Goal: Task Accomplishment & Management: Complete application form

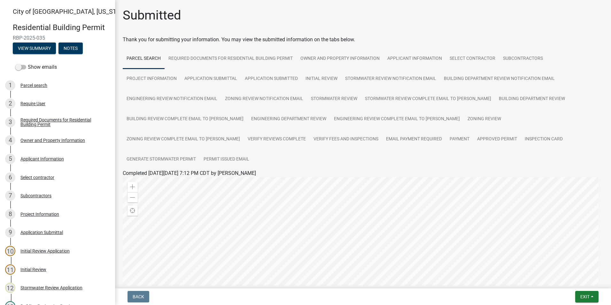
scroll to position [100, 0]
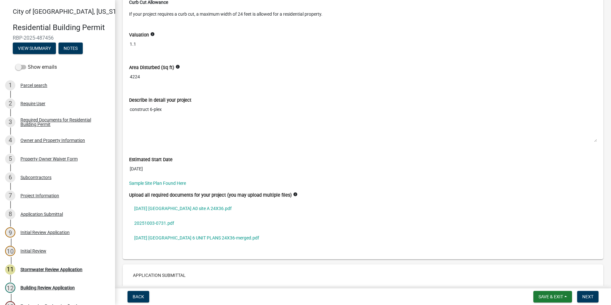
scroll to position [1757, 0]
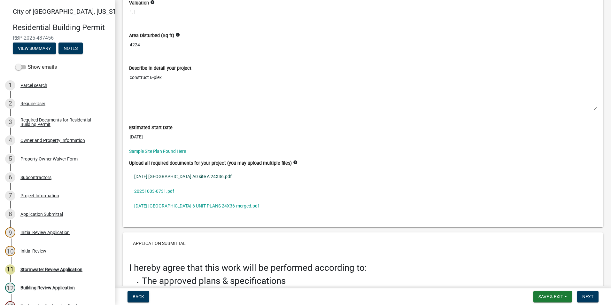
click at [162, 184] on link "[DATE] [GEOGRAPHIC_DATA] A0 site A 24X36.pdf" at bounding box center [363, 176] width 468 height 15
click at [162, 197] on link "20251003-0731.pdf" at bounding box center [363, 191] width 468 height 15
click at [226, 213] on link "[DATE] [GEOGRAPHIC_DATA] 6 UNIT PLANS 24X36-merged.pdf" at bounding box center [363, 205] width 468 height 15
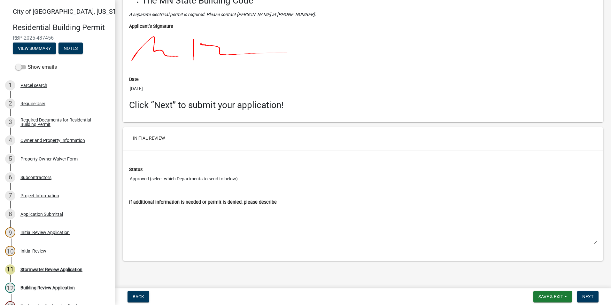
scroll to position [2070, 0]
click at [583, 295] on span "Next" at bounding box center [587, 296] width 11 height 5
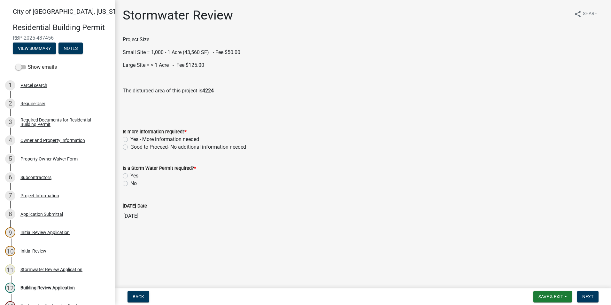
click at [130, 140] on label "Yes - More information needed" at bounding box center [164, 139] width 69 height 8
click at [130, 140] on input "Yes - More information needed" at bounding box center [132, 137] width 4 height 4
radio input "true"
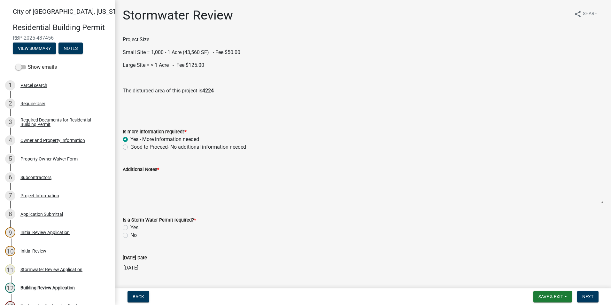
click at [142, 195] on textarea "Additional Notes *" at bounding box center [363, 188] width 480 height 30
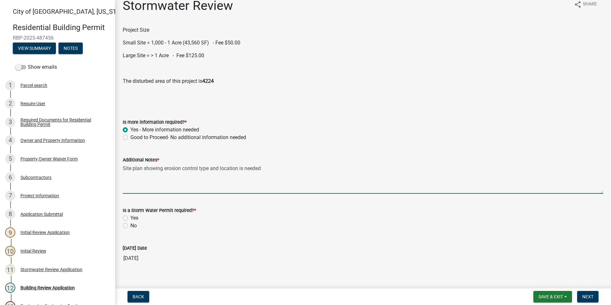
scroll to position [19, 0]
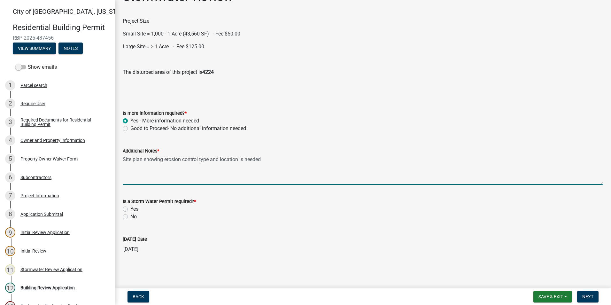
type textarea "Site plan showing erosion control type and location is needed"
click at [130, 209] on label "Yes" at bounding box center [134, 209] width 8 height 8
click at [130, 209] on input "Yes" at bounding box center [132, 207] width 4 height 4
radio input "true"
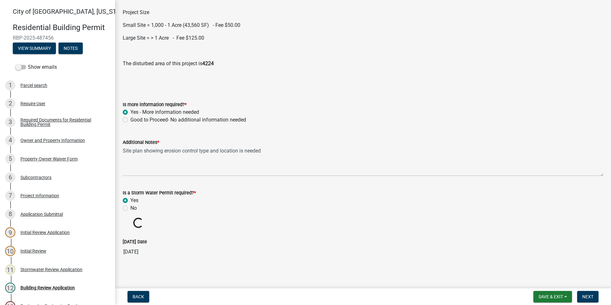
scroll to position [30, 0]
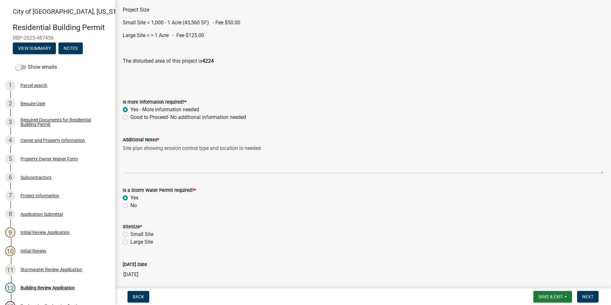
click at [130, 233] on label "Small Site" at bounding box center [141, 234] width 23 height 8
click at [130, 233] on input "Small Site" at bounding box center [132, 232] width 4 height 4
radio input "true"
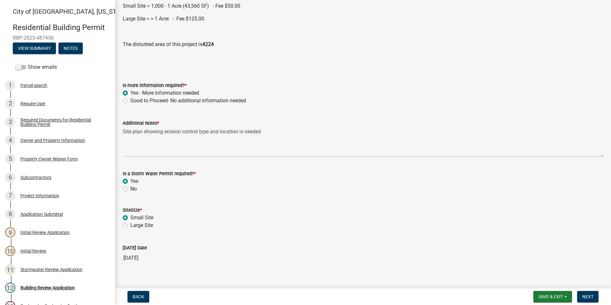
scroll to position [55, 0]
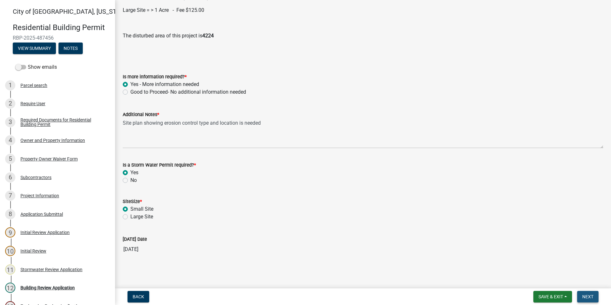
click at [586, 296] on span "Next" at bounding box center [587, 296] width 11 height 5
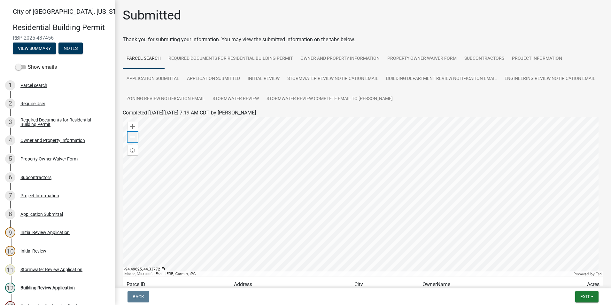
click at [135, 137] on span at bounding box center [132, 136] width 5 height 5
click at [582, 298] on span "Exit" at bounding box center [584, 296] width 9 height 5
click at [567, 277] on button "Save & Exit" at bounding box center [572, 279] width 51 height 15
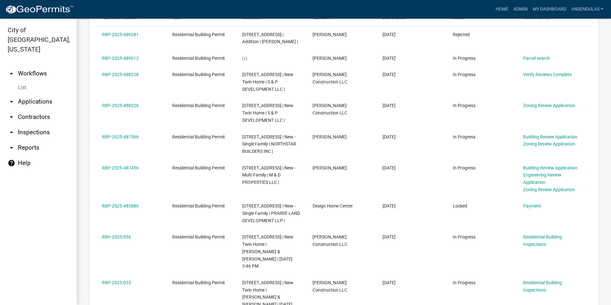
scroll to position [383, 0]
